Goal: Task Accomplishment & Management: Manage account settings

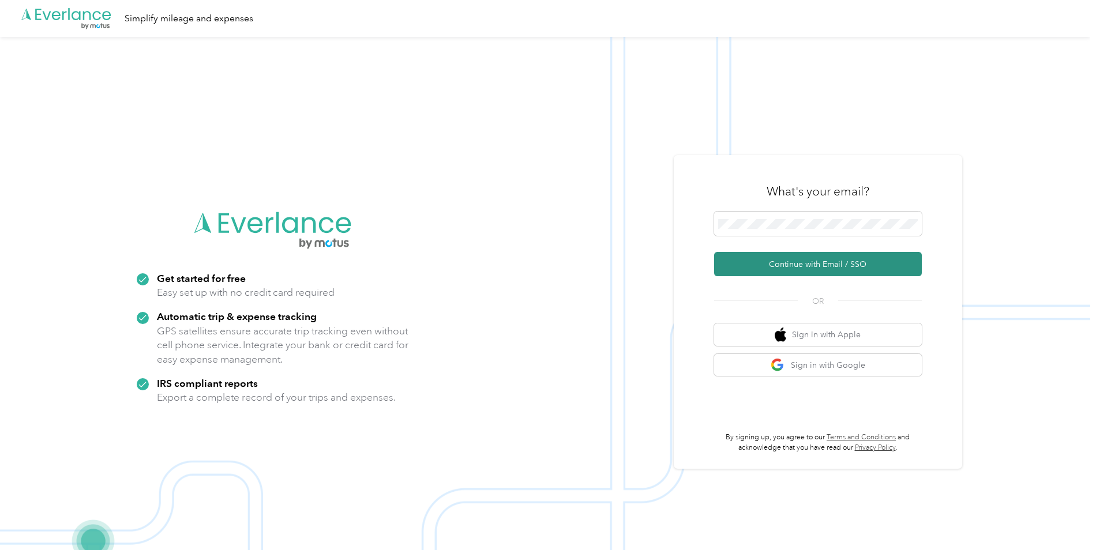
click at [790, 263] on button "Continue with Email / SSO" at bounding box center [818, 264] width 208 height 24
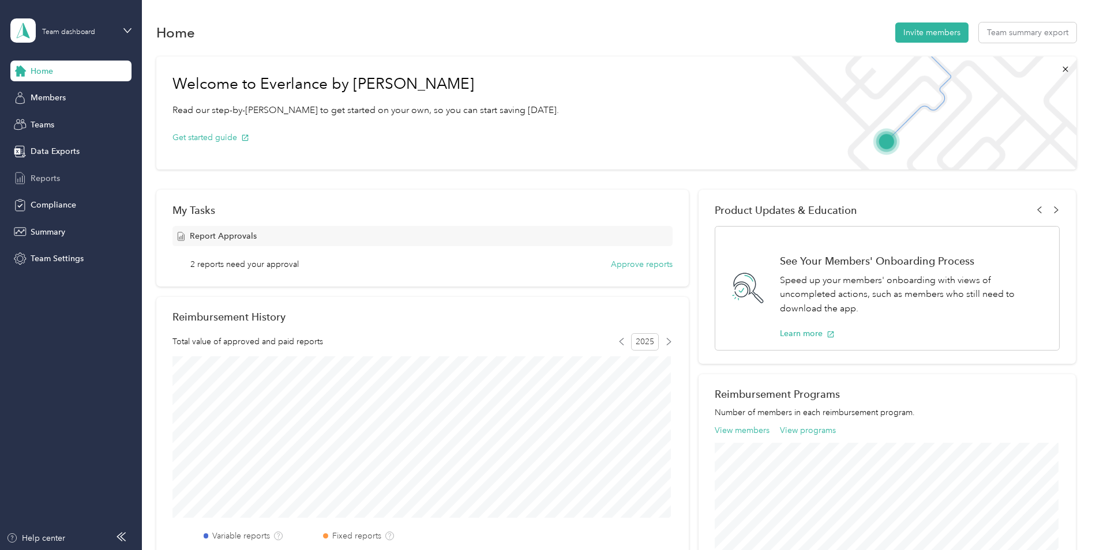
click at [37, 176] on span "Reports" at bounding box center [45, 178] width 29 height 12
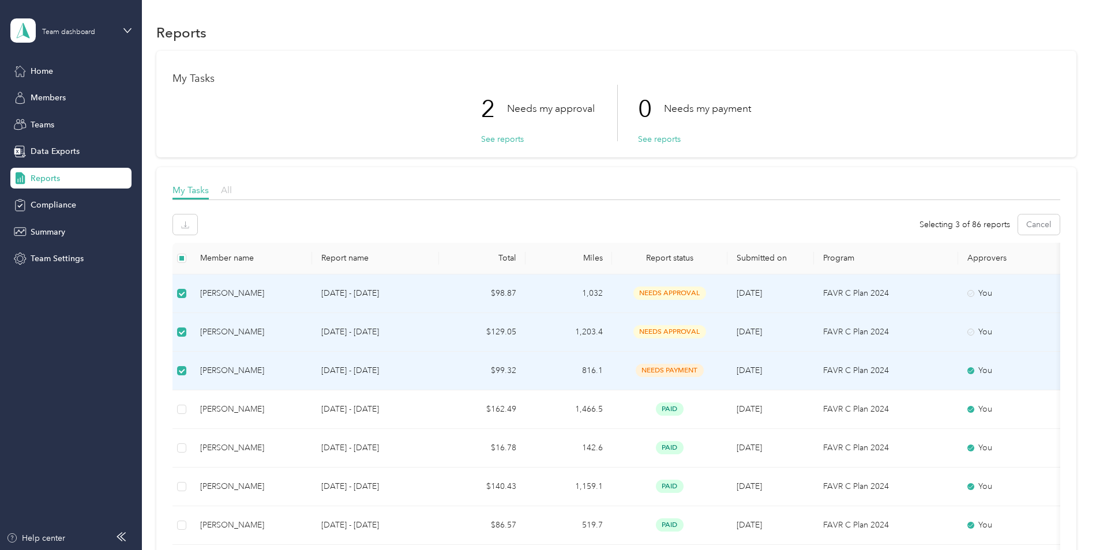
click at [224, 193] on span "All" at bounding box center [226, 190] width 11 height 11
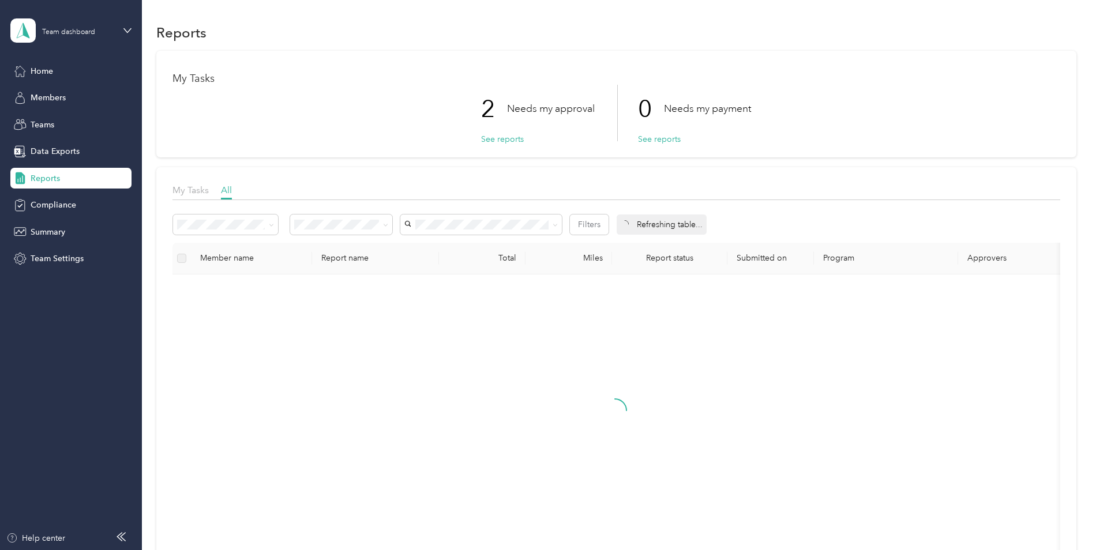
click at [91, 177] on div "Reports" at bounding box center [70, 178] width 121 height 21
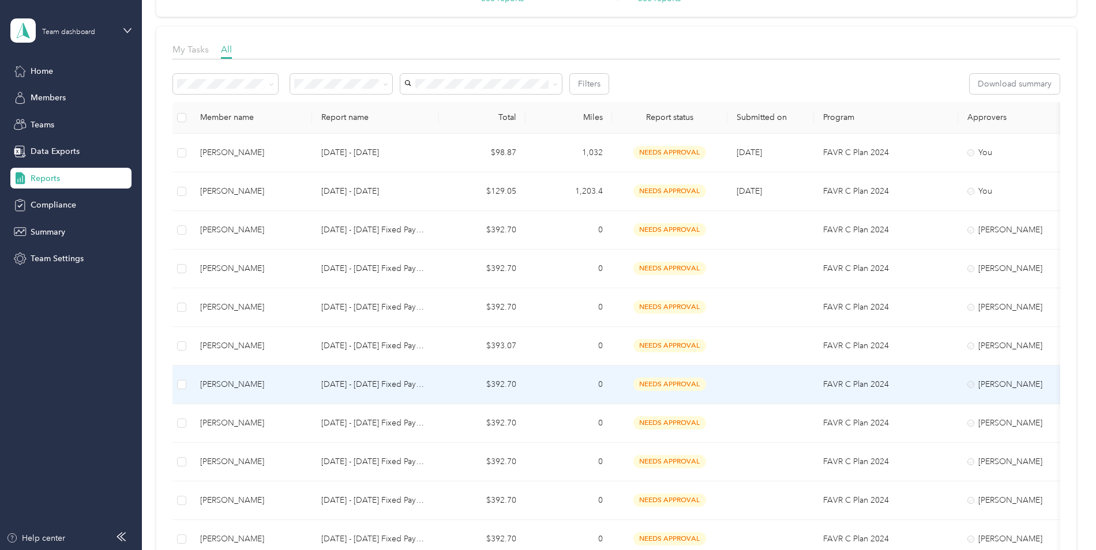
scroll to position [115, 0]
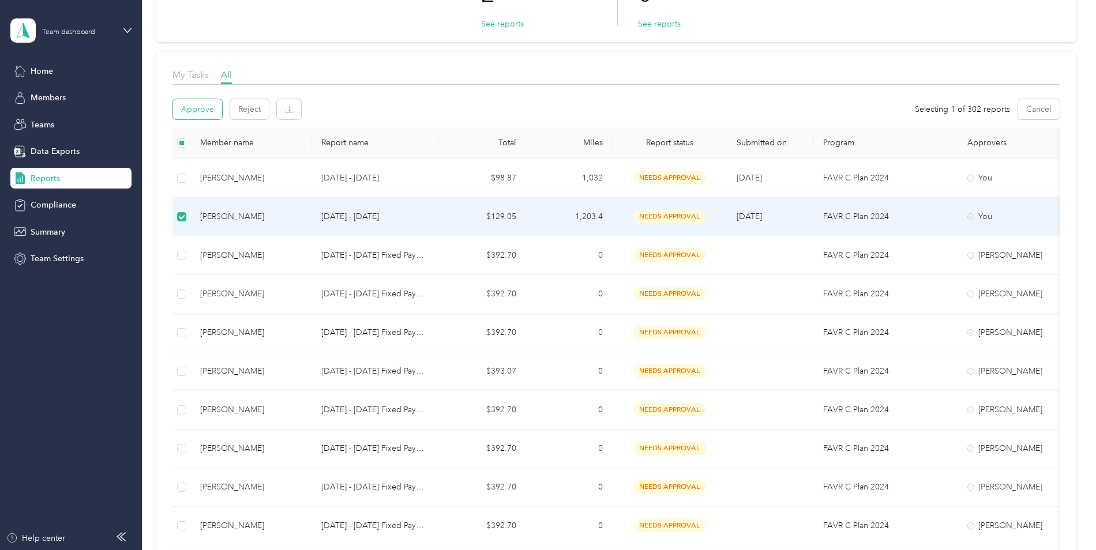
click at [193, 107] on button "Approve" at bounding box center [197, 109] width 49 height 20
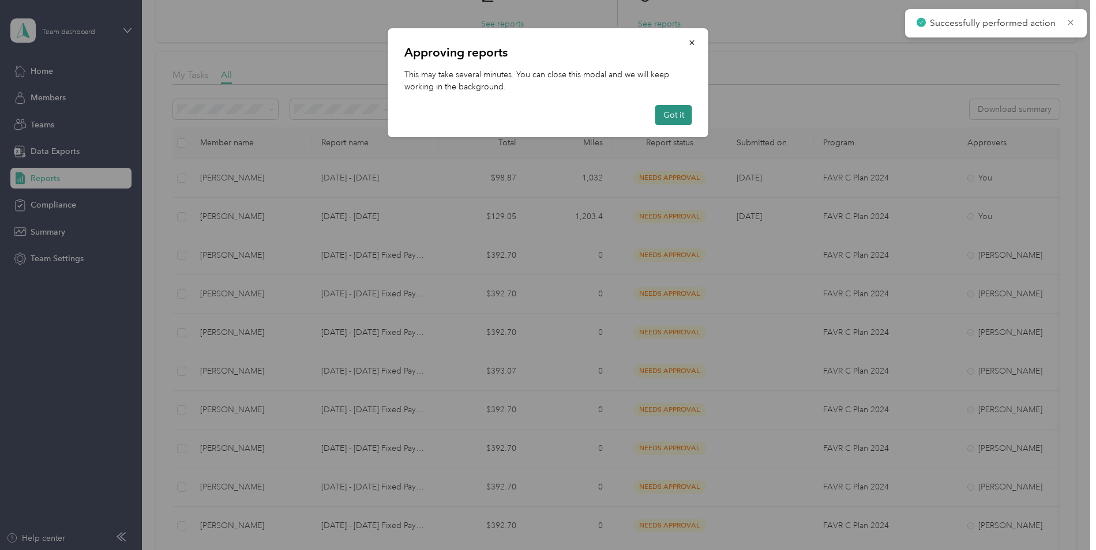
click at [665, 113] on button "Got it" at bounding box center [673, 115] width 37 height 20
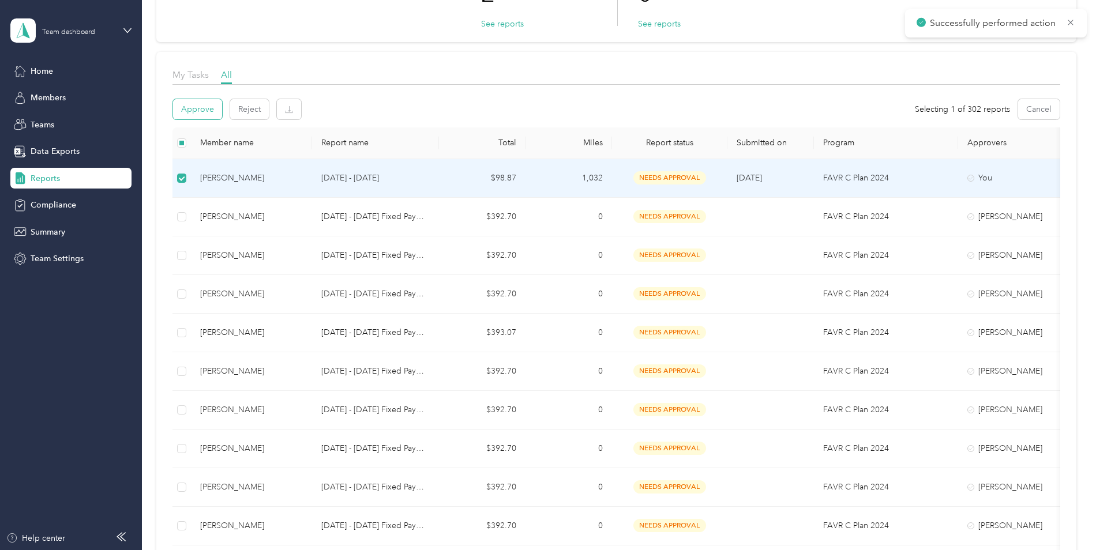
click at [207, 114] on button "Approve" at bounding box center [197, 109] width 49 height 20
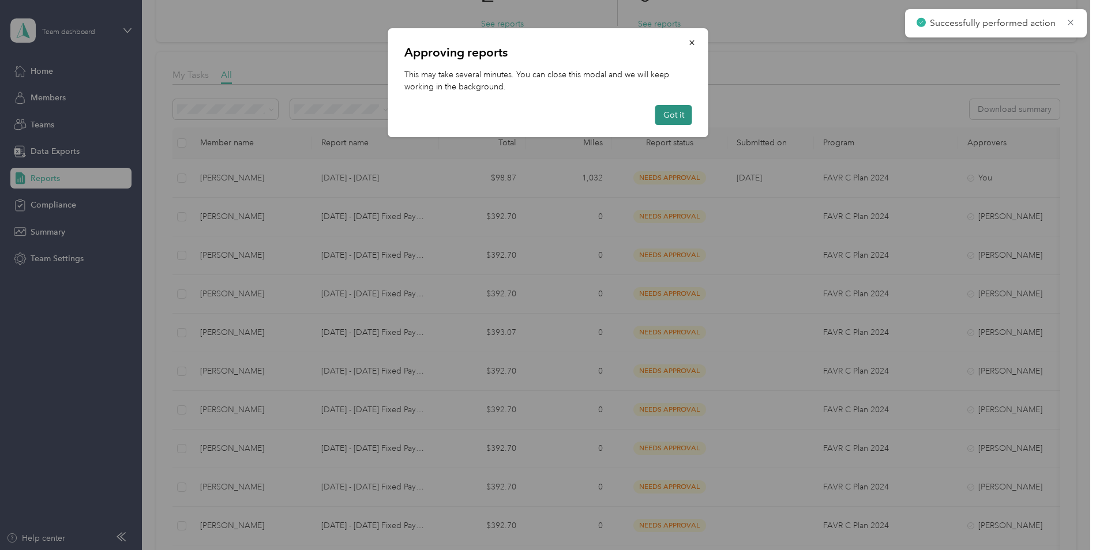
click at [670, 118] on button "Got it" at bounding box center [673, 115] width 37 height 20
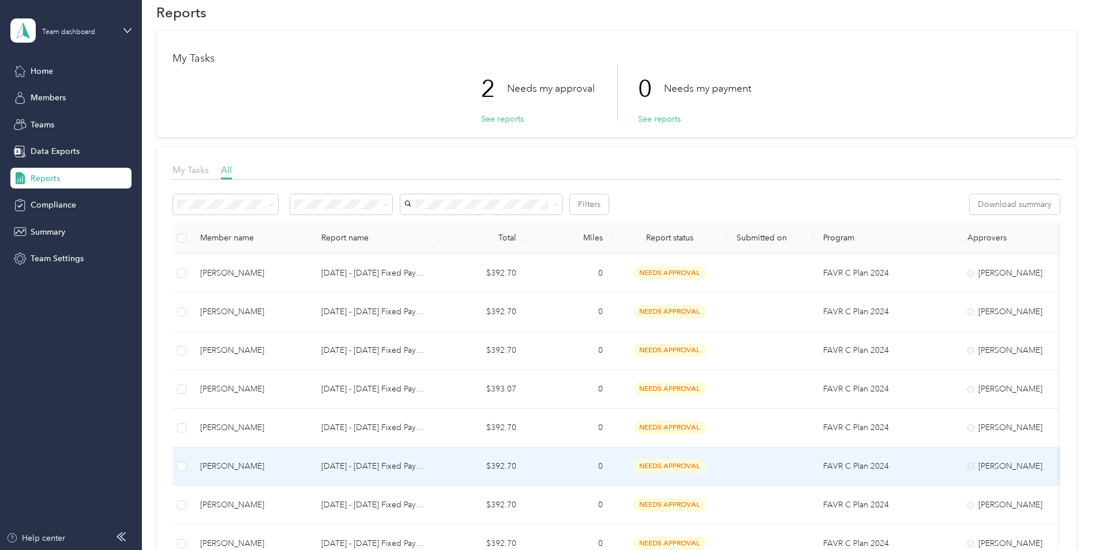
scroll to position [0, 0]
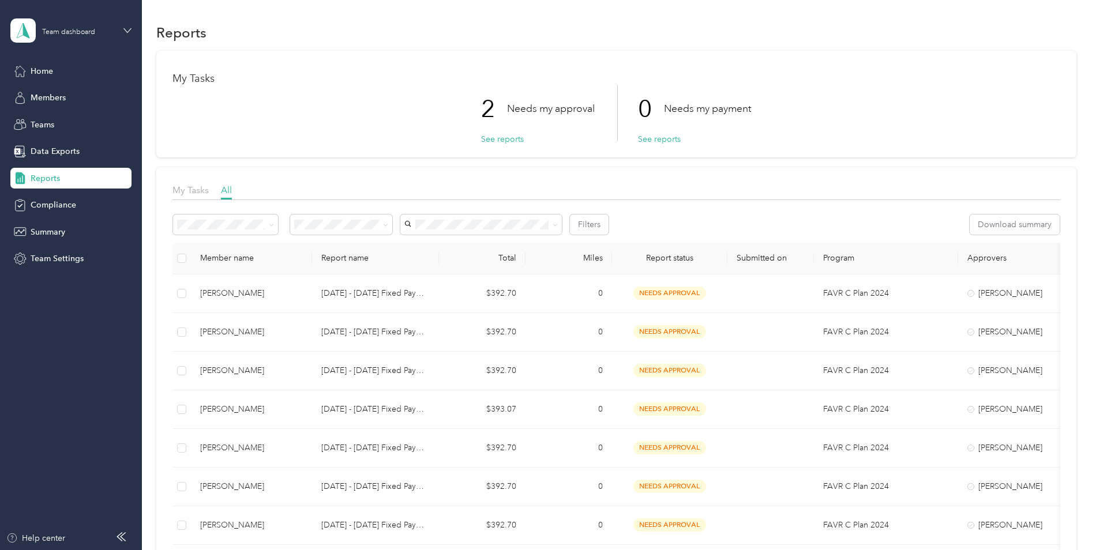
click at [127, 28] on icon at bounding box center [127, 31] width 8 height 8
click at [78, 120] on div "Personal dashboard" at bounding box center [57, 121] width 73 height 12
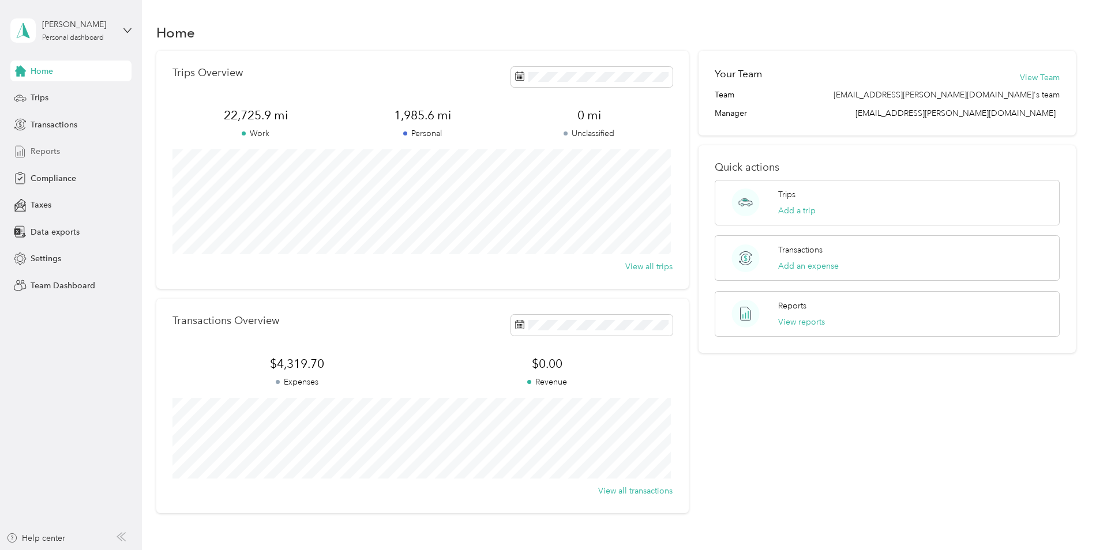
click at [56, 151] on span "Reports" at bounding box center [45, 151] width 29 height 12
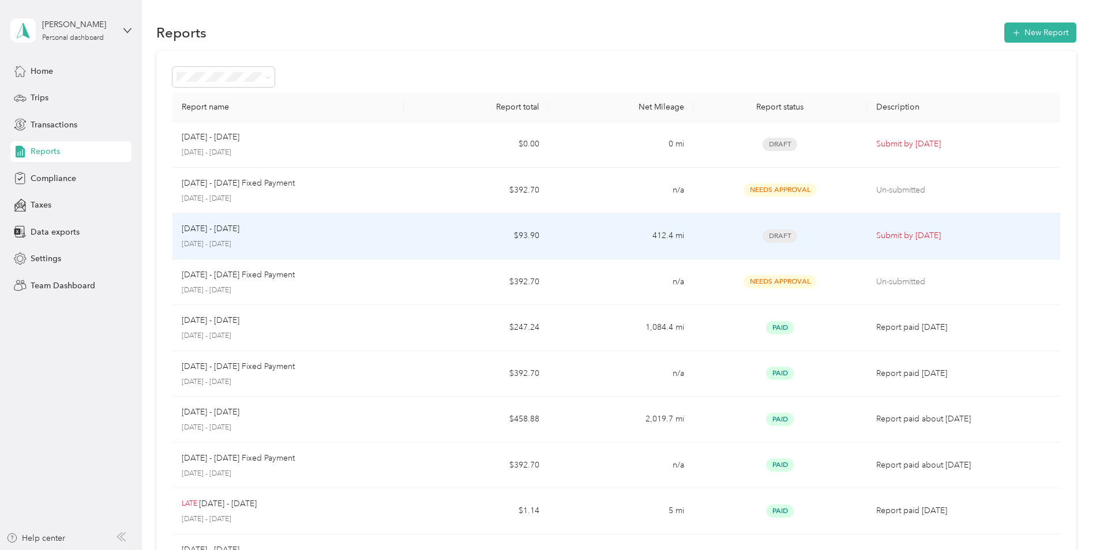
click at [280, 240] on p "[DATE] - [DATE]" at bounding box center [288, 244] width 213 height 10
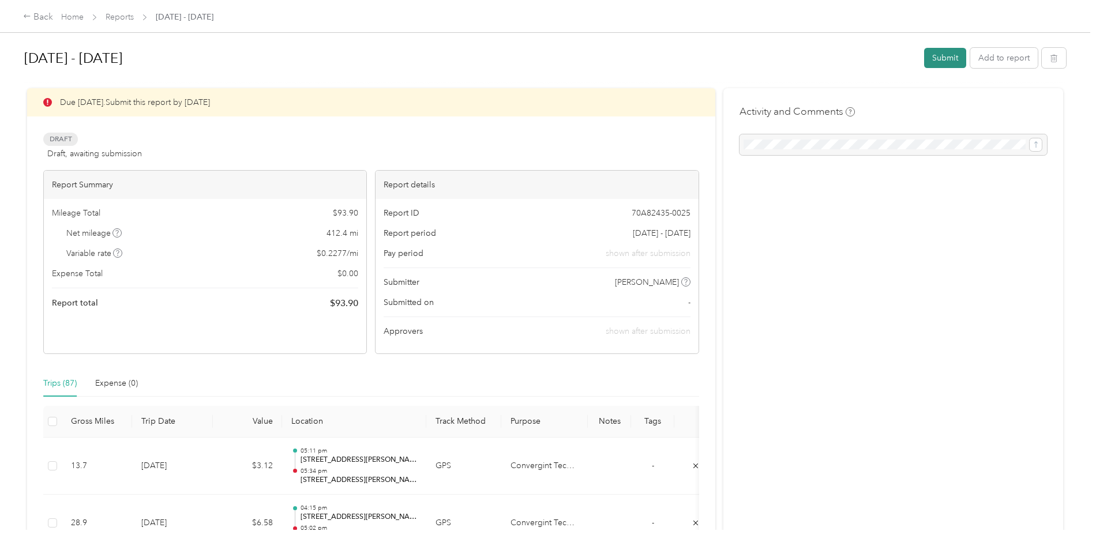
click at [946, 59] on button "Submit" at bounding box center [945, 58] width 42 height 20
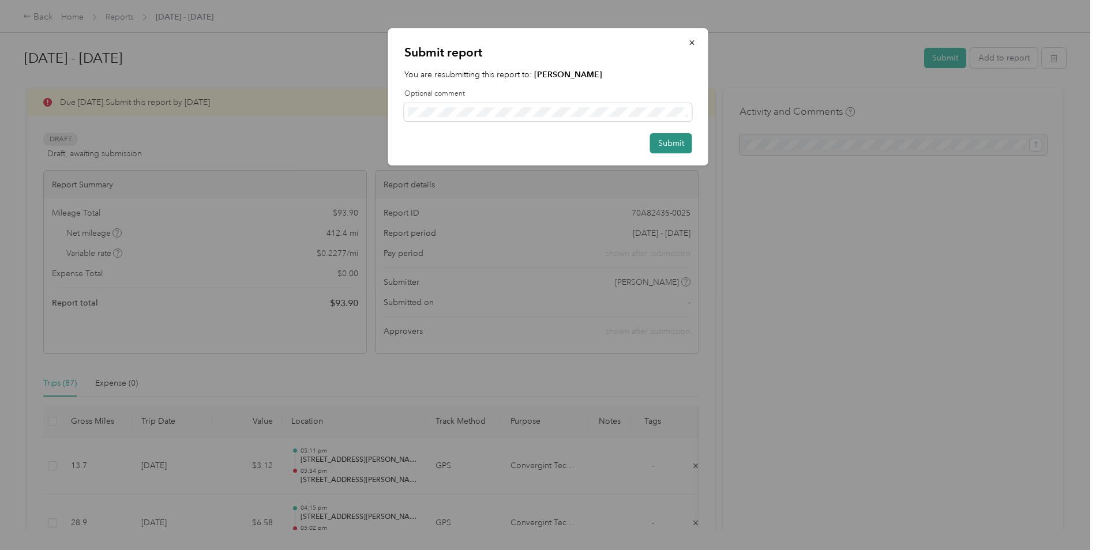
click at [676, 146] on button "Submit" at bounding box center [671, 143] width 42 height 20
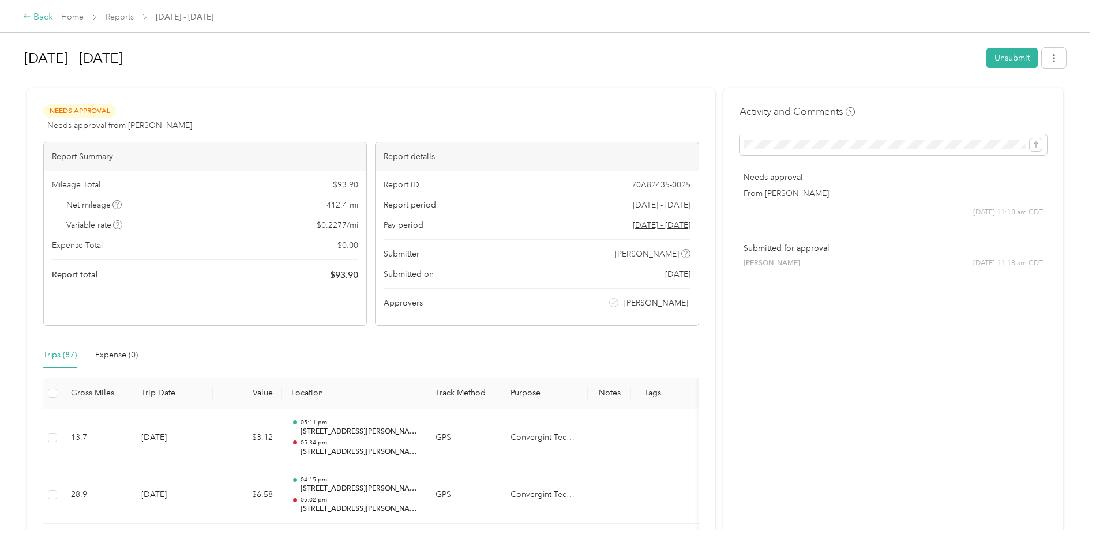
click at [36, 20] on div "Back" at bounding box center [38, 17] width 30 height 14
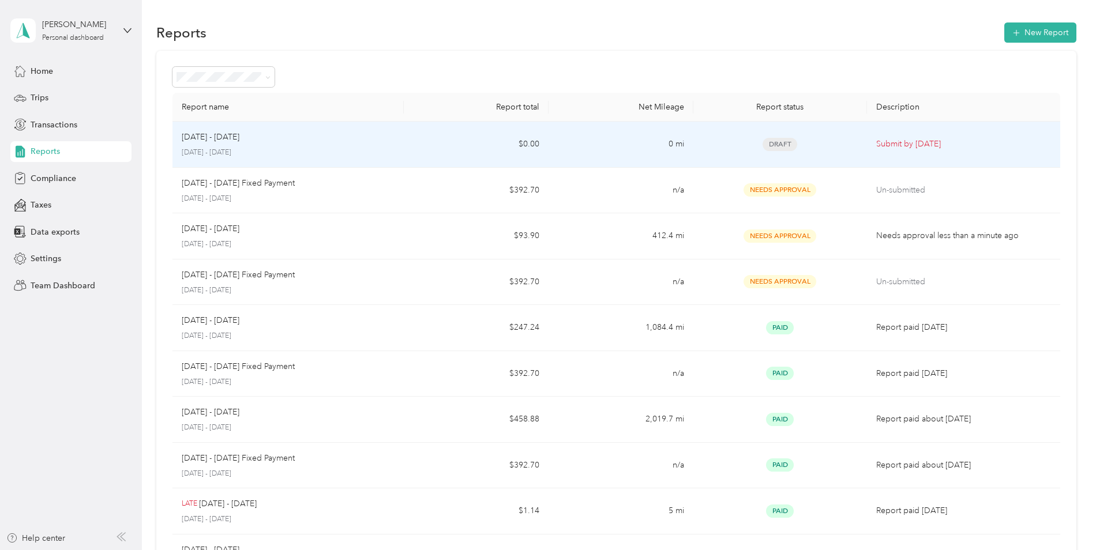
click at [239, 146] on div "[DATE] - [DATE] [DATE] - [DATE]" at bounding box center [288, 144] width 213 height 27
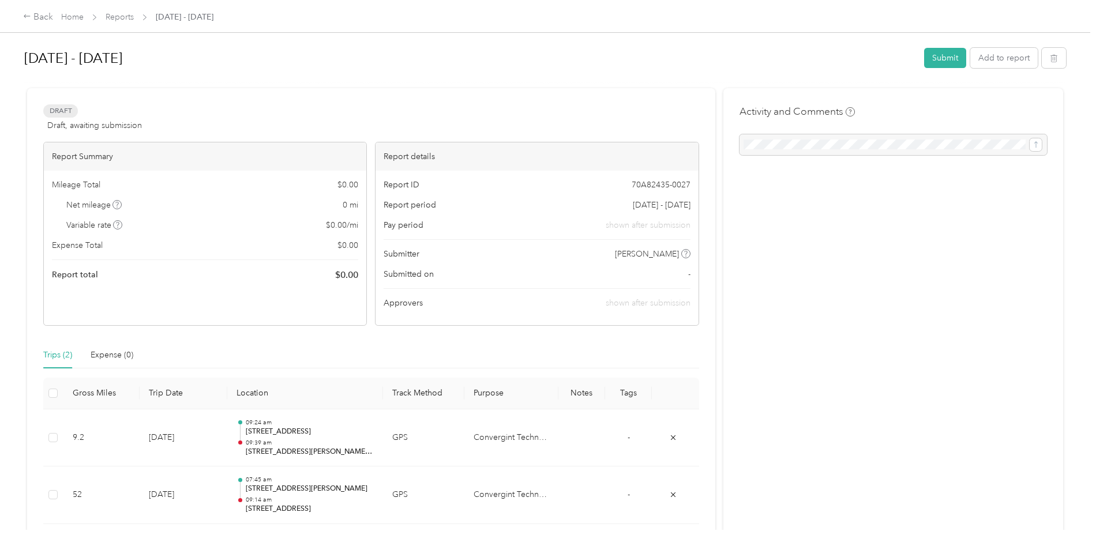
scroll to position [58, 0]
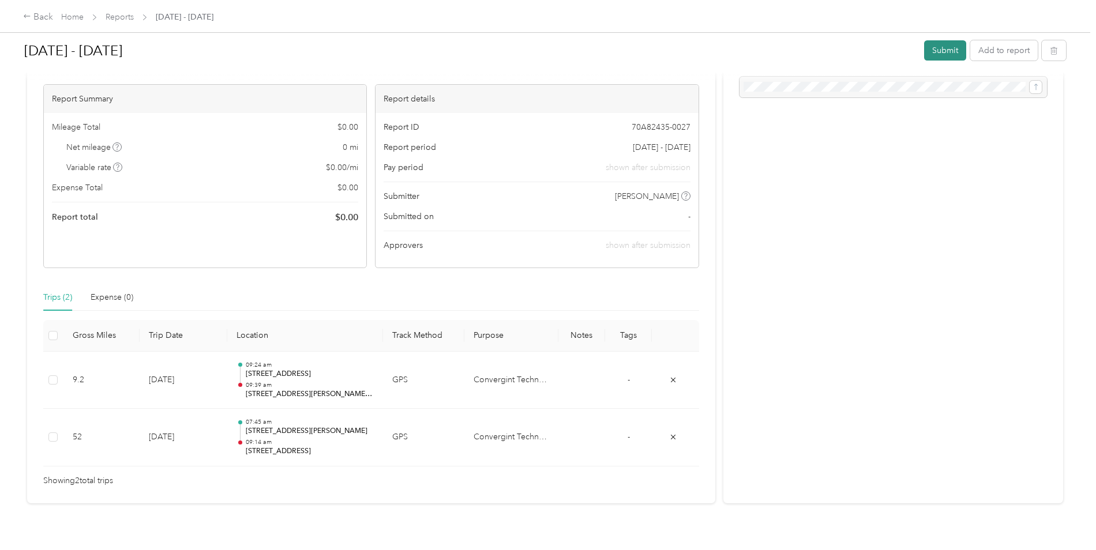
click at [931, 57] on button "Submit" at bounding box center [945, 50] width 42 height 20
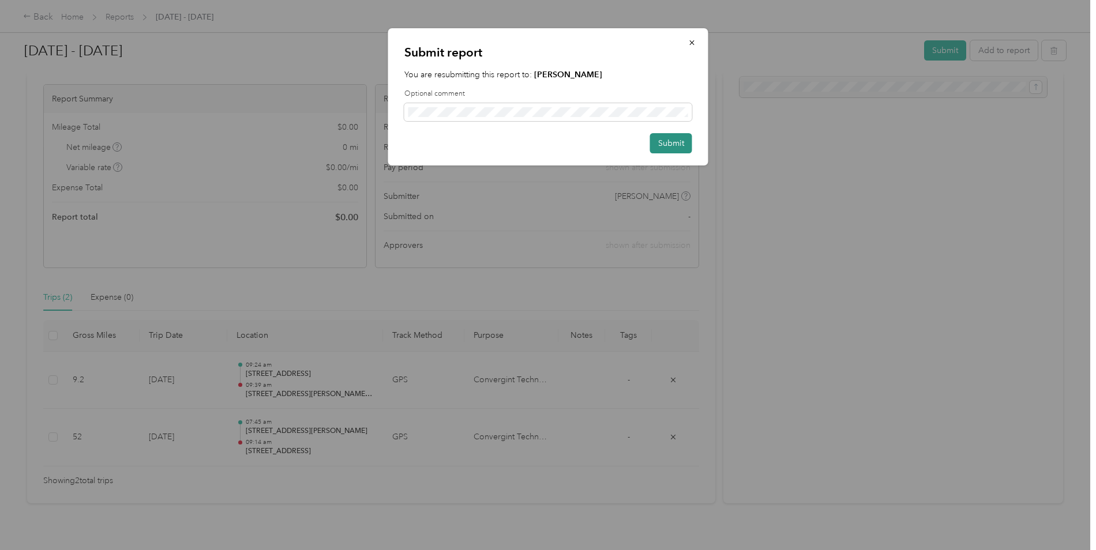
click at [672, 140] on button "Submit" at bounding box center [671, 143] width 42 height 20
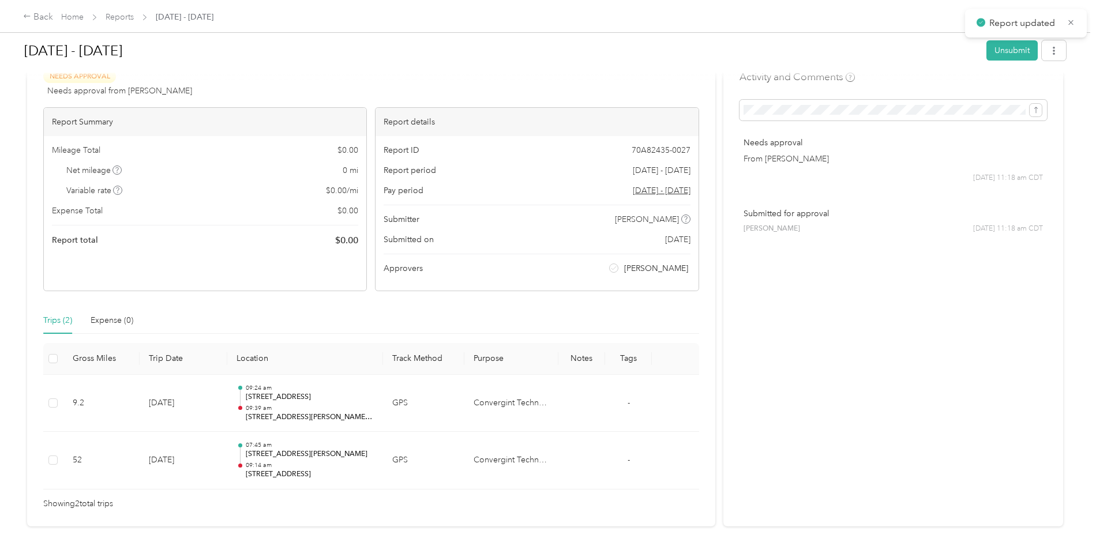
scroll to position [0, 0]
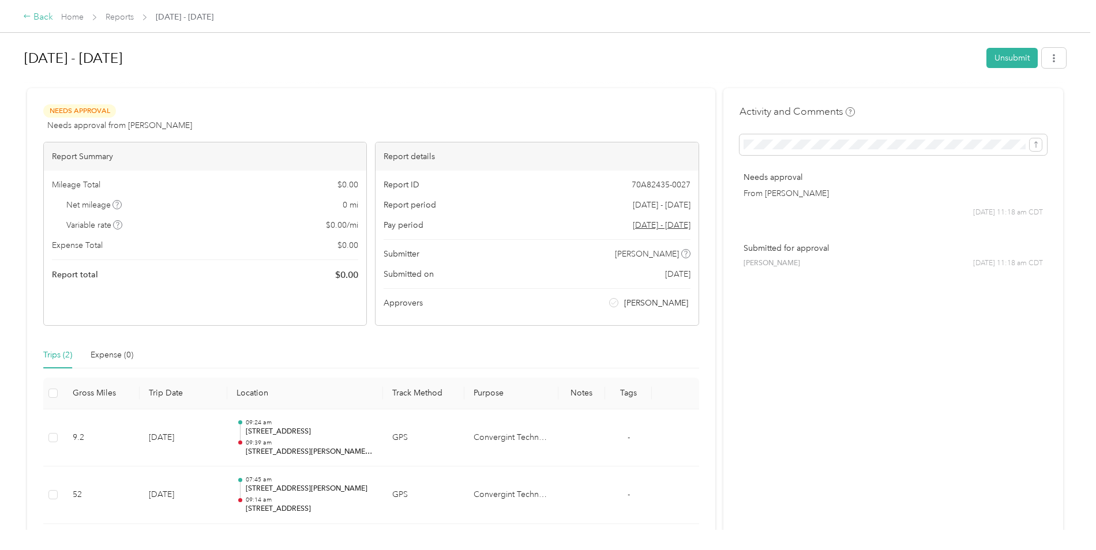
click at [42, 17] on div "Back" at bounding box center [38, 17] width 30 height 14
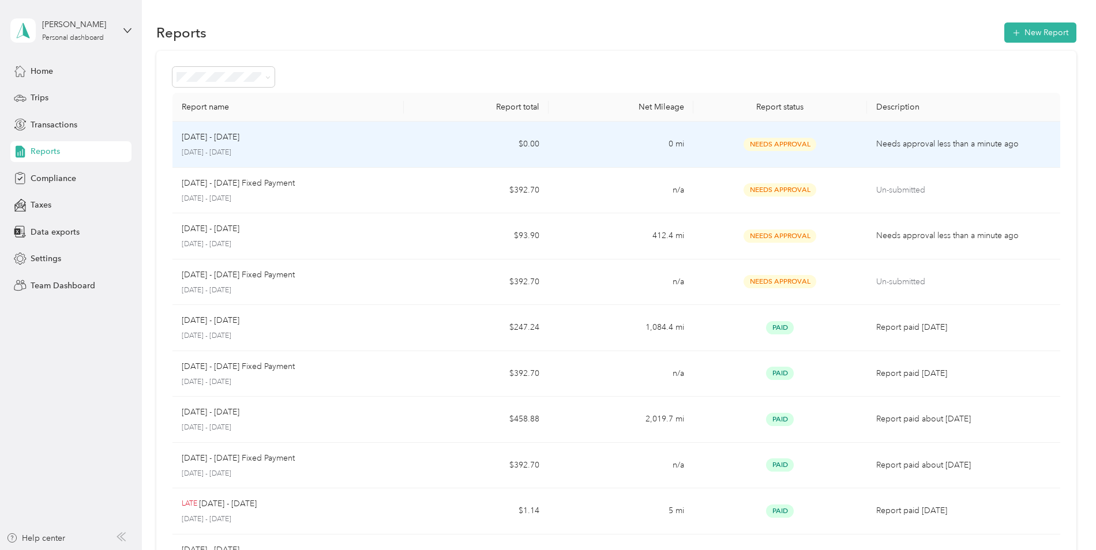
click at [233, 138] on p "[DATE] - [DATE]" at bounding box center [211, 137] width 58 height 13
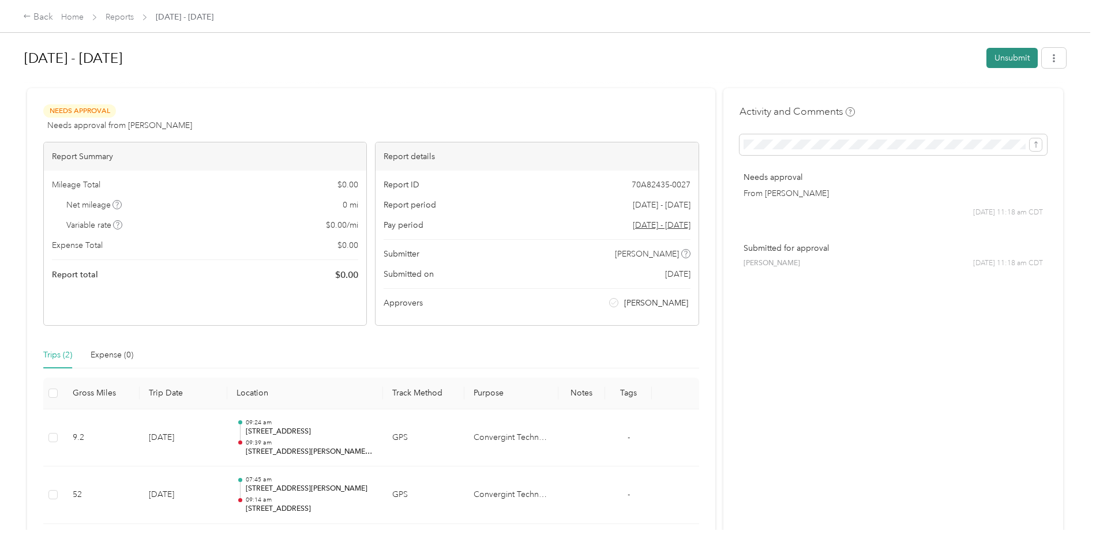
click at [1009, 60] on button "Unsubmit" at bounding box center [1011, 58] width 51 height 20
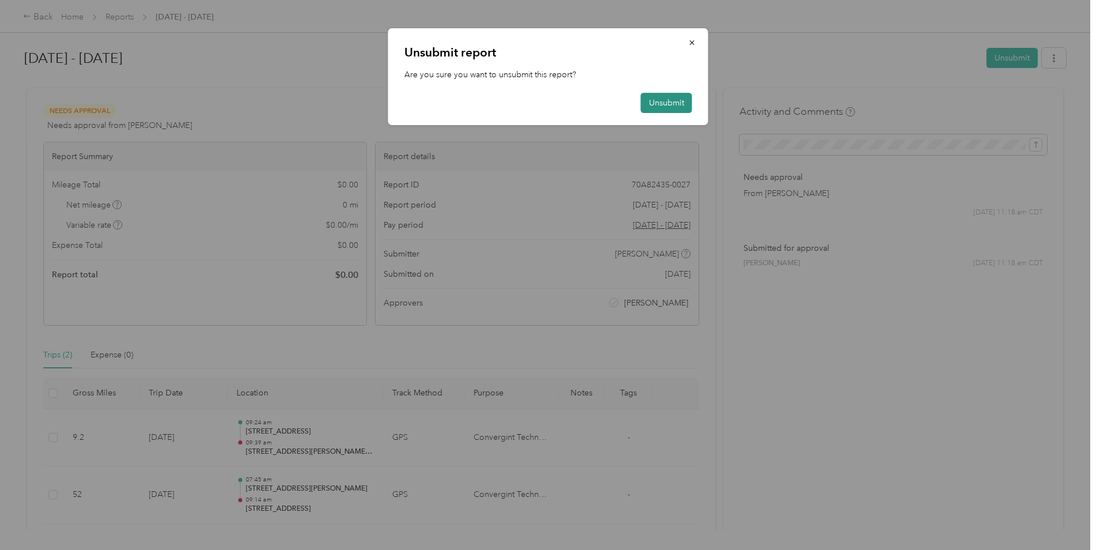
click at [677, 103] on button "Unsubmit" at bounding box center [666, 103] width 51 height 20
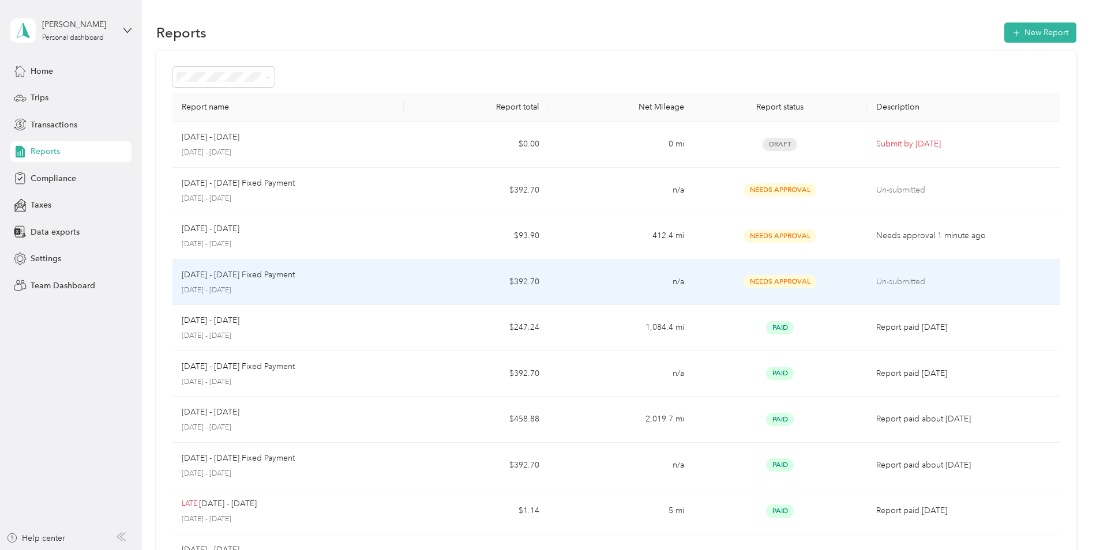
click at [368, 285] on p "[DATE] - [DATE]" at bounding box center [288, 290] width 213 height 10
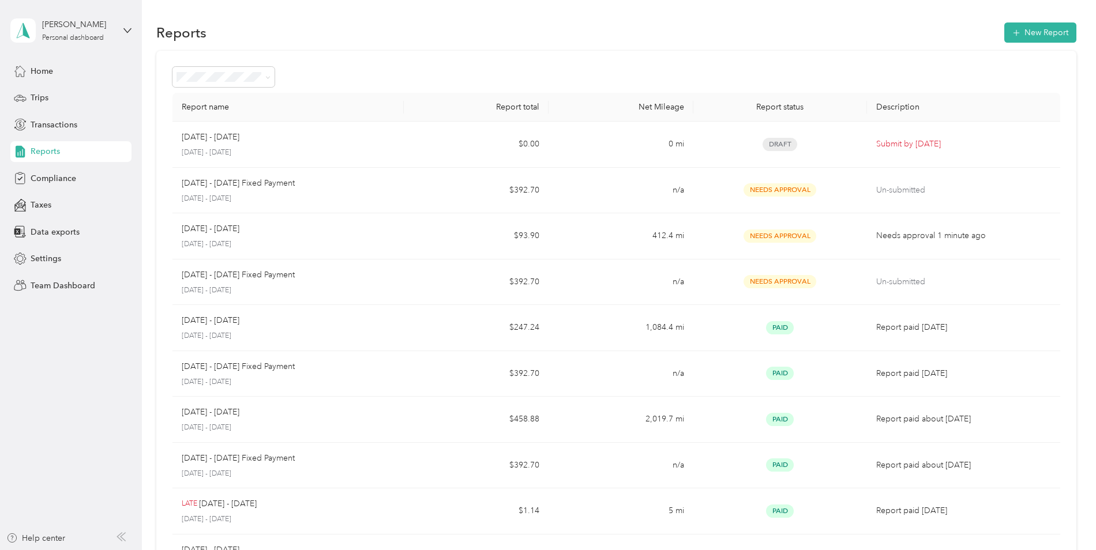
click at [128, 32] on icon at bounding box center [127, 30] width 7 height 4
click at [116, 95] on div "Team dashboard" at bounding box center [164, 95] width 292 height 20
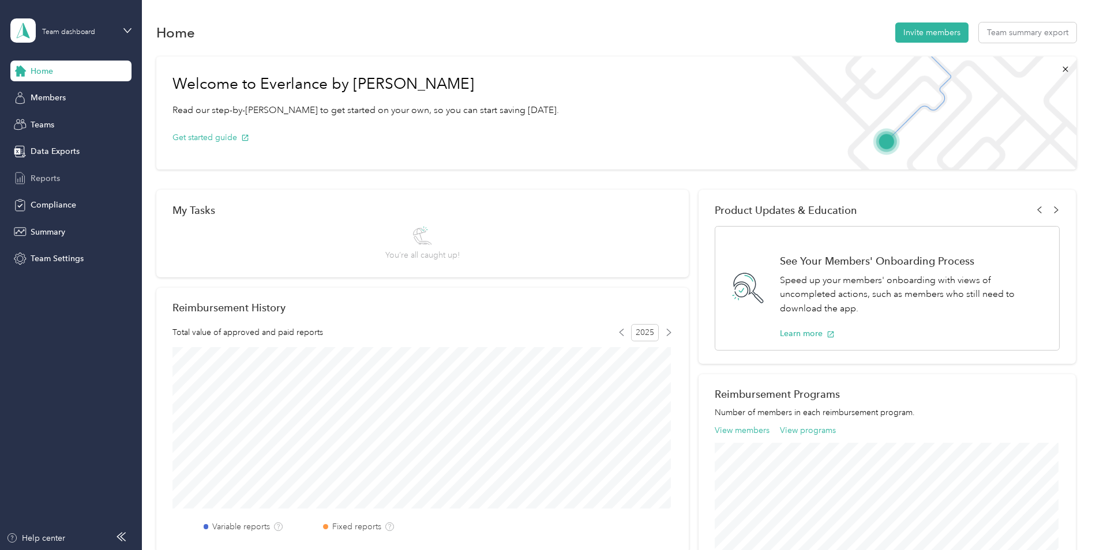
click at [78, 180] on div "Reports" at bounding box center [70, 178] width 121 height 21
